Goal: Task Accomplishment & Management: Manage account settings

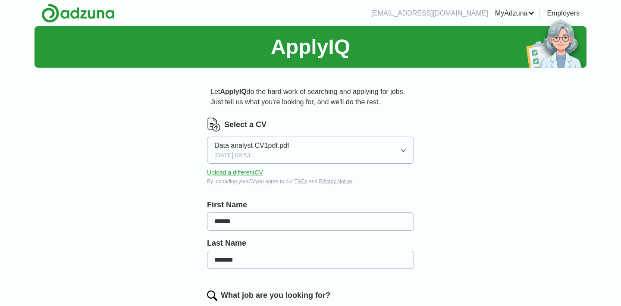
click at [316, 154] on button "Data analyst CV1pdf.pdf 11/09/2025, 09:53" at bounding box center [310, 150] width 207 height 27
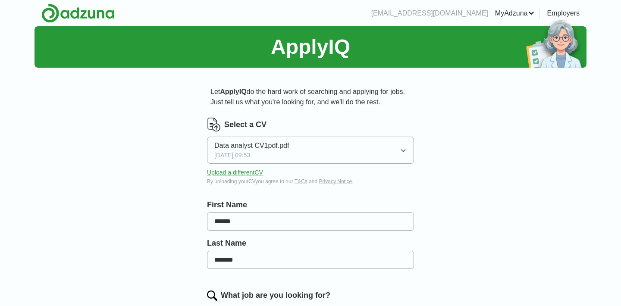
click at [234, 174] on button "Upload a different CV" at bounding box center [235, 172] width 56 height 9
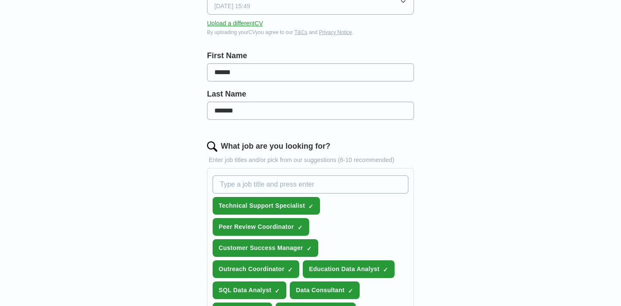
scroll to position [155, 0]
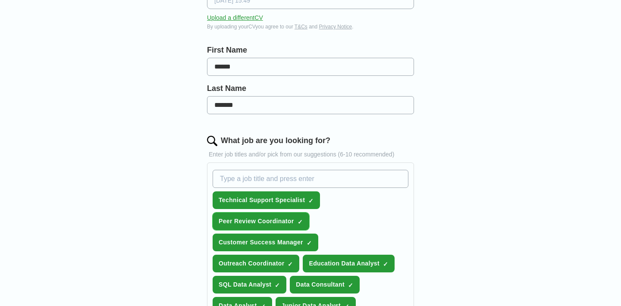
click at [0, 0] on span "×" at bounding box center [0, 0] width 0 height 0
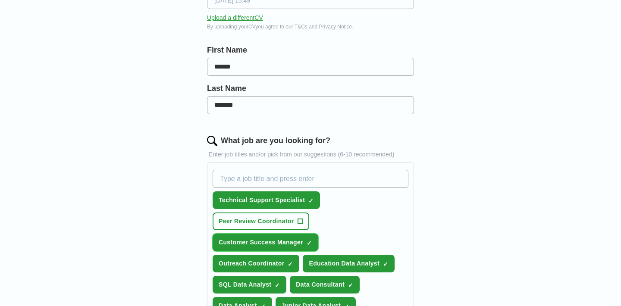
click at [0, 0] on span "×" at bounding box center [0, 0] width 0 height 0
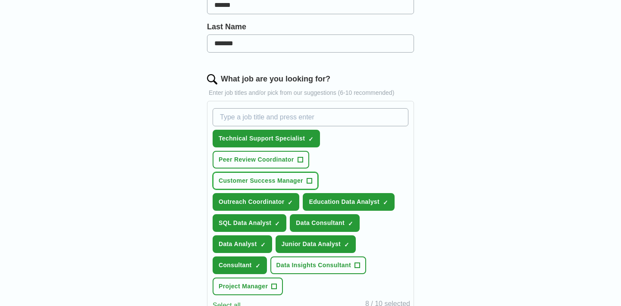
scroll to position [219, 0]
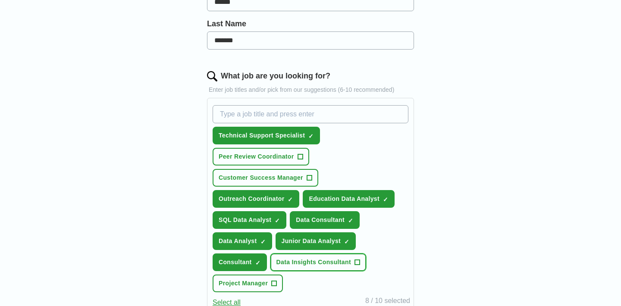
click at [355, 263] on span "+" at bounding box center [356, 262] width 5 height 7
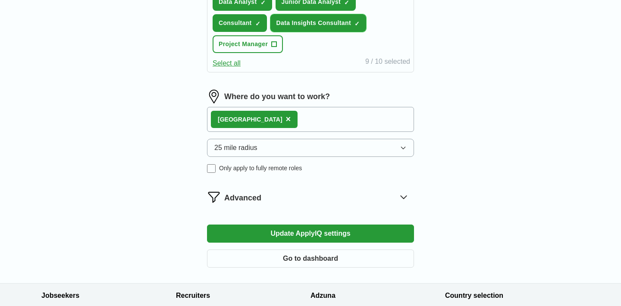
scroll to position [464, 0]
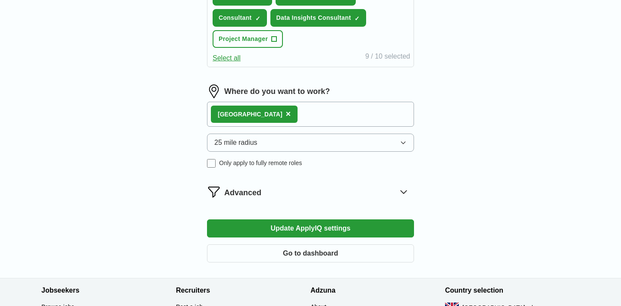
click at [284, 227] on button "Update ApplyIQ settings" at bounding box center [310, 228] width 207 height 18
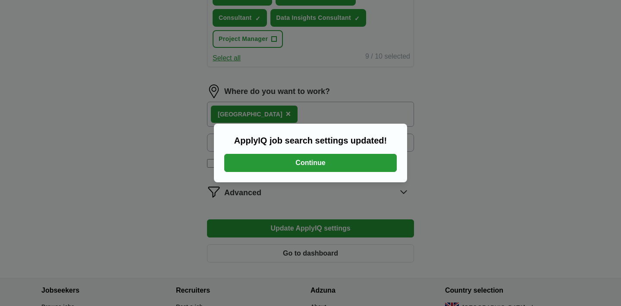
click at [316, 165] on button "Continue" at bounding box center [310, 163] width 172 height 18
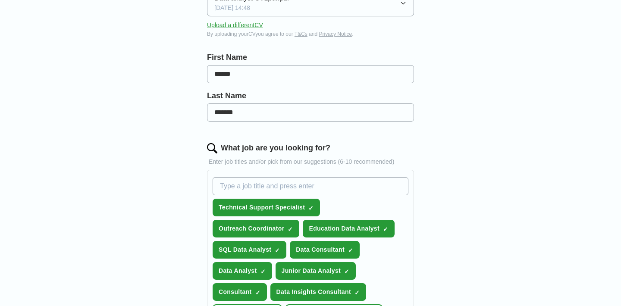
scroll to position [150, 0]
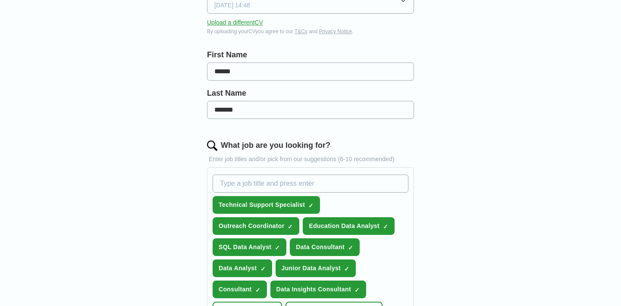
click at [271, 182] on input "What job are you looking for?" at bounding box center [310, 184] width 196 height 18
type input "customer support"
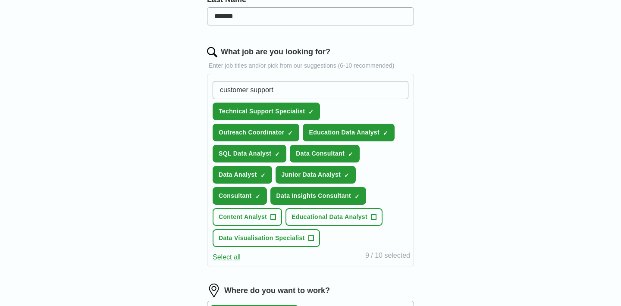
scroll to position [244, 0]
click at [277, 90] on input "customer support" at bounding box center [310, 90] width 196 height 18
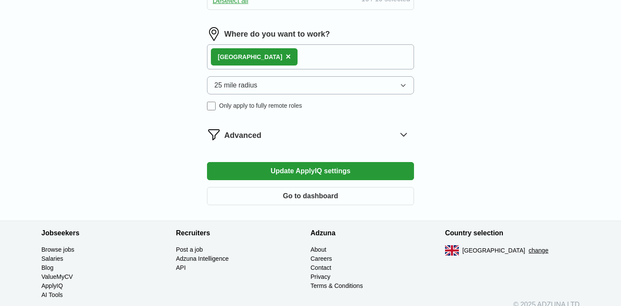
scroll to position [505, 0]
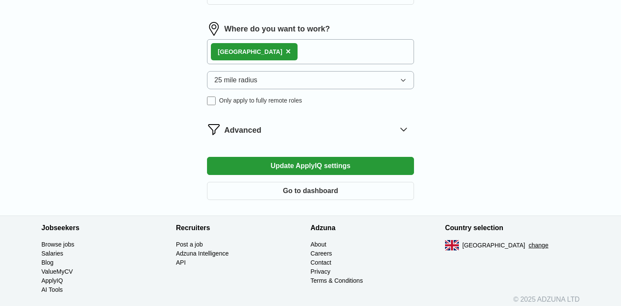
click at [308, 169] on button "Update ApplyIQ settings" at bounding box center [310, 166] width 207 height 18
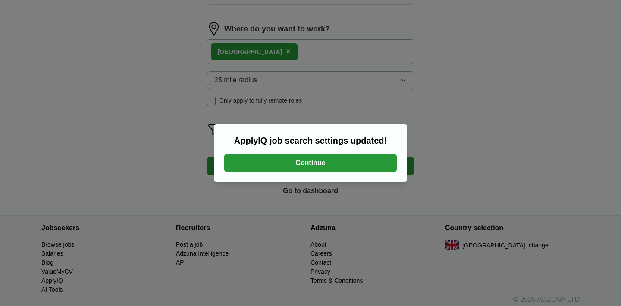
click at [368, 157] on button "Continue" at bounding box center [310, 163] width 172 height 18
